Goal: Information Seeking & Learning: Check status

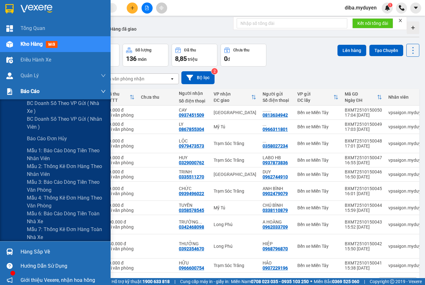
click at [19, 91] on div "Báo cáo" at bounding box center [55, 92] width 110 height 16
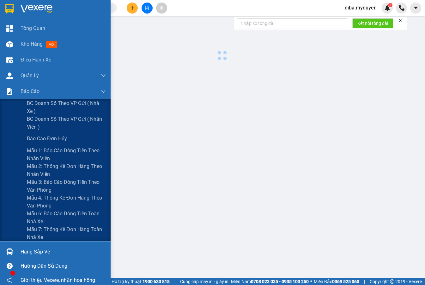
click at [35, 106] on div at bounding box center [221, 161] width 399 height 284
click at [37, 105] on span "BC doanh số theo VP gửi ( nhà xe )" at bounding box center [66, 107] width 79 height 16
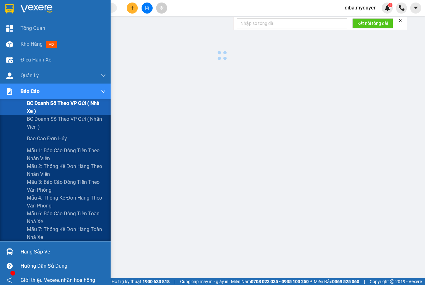
click at [37, 105] on span "BC doanh số theo VP gửi ( nhà xe )" at bounding box center [66, 107] width 79 height 16
